Goal: Obtain resource: Download file/media

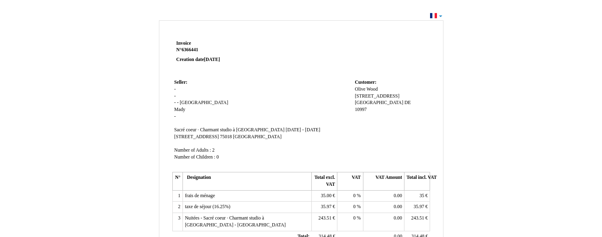
click at [223, 52] on strong "N° 6366441 6366441" at bounding box center [224, 50] width 97 height 7
click at [377, 145] on td "Customer: Customer: Olive Olive Wood Wood [STREET_ADDRESS]" at bounding box center [391, 123] width 77 height 93
click at [259, 54] on p "Invoice Invoice N° 6366441 6366441 Creation date [DATE]" at bounding box center [224, 51] width 97 height 23
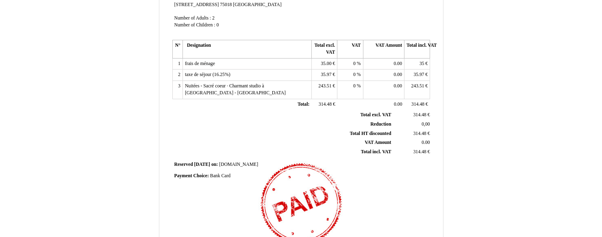
scroll to position [241, 0]
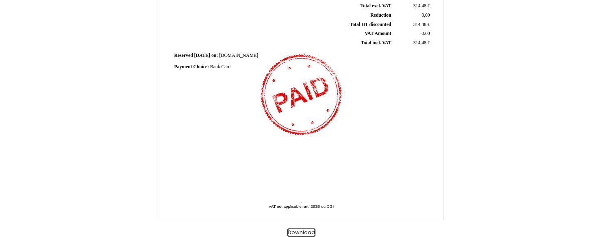
click at [299, 231] on button "Download" at bounding box center [301, 232] width 28 height 9
